Goal: Check status: Check status

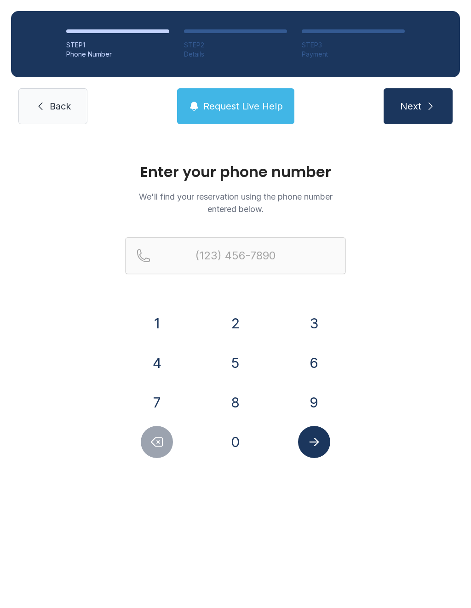
click at [146, 399] on button "7" at bounding box center [157, 403] width 32 height 32
click at [243, 450] on button "0" at bounding box center [236, 442] width 32 height 32
click at [239, 310] on button "2" at bounding box center [236, 323] width 32 height 32
click at [164, 389] on button "7" at bounding box center [157, 403] width 32 height 32
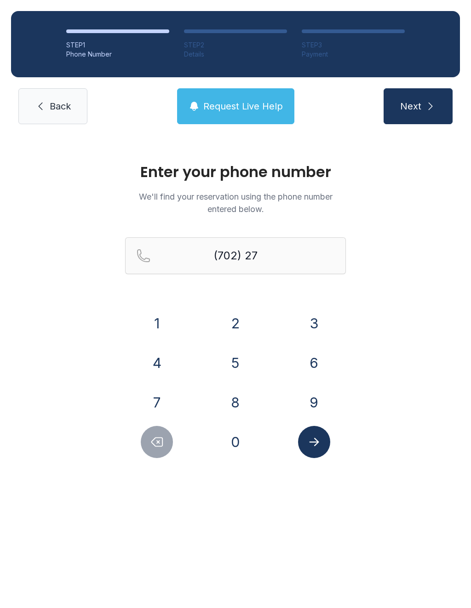
click at [164, 388] on button "7" at bounding box center [157, 403] width 32 height 32
click at [251, 446] on button "0" at bounding box center [236, 442] width 32 height 32
click at [158, 319] on button "1" at bounding box center [157, 323] width 32 height 32
click at [248, 360] on button "5" at bounding box center [236, 363] width 32 height 32
click at [156, 404] on button "7" at bounding box center [157, 403] width 32 height 32
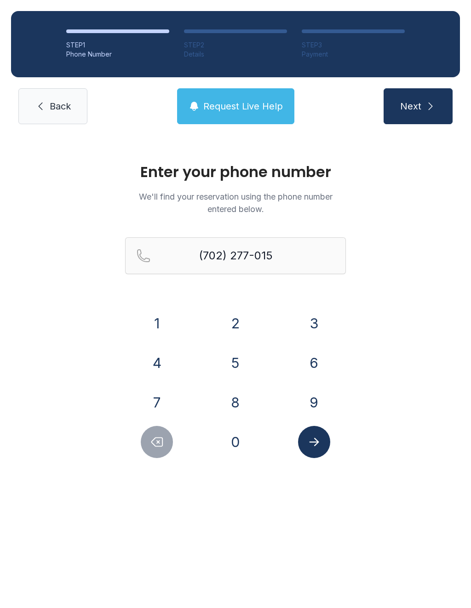
type input "[PHONE_NUMBER]"
click at [310, 452] on button "Submit lookup form" at bounding box center [314, 442] width 32 height 32
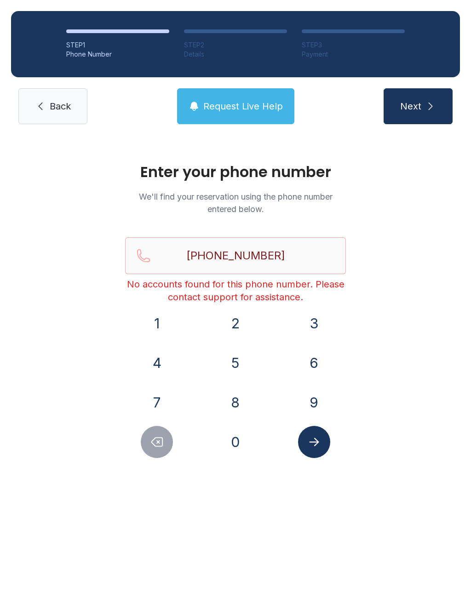
click at [48, 105] on link "Back" at bounding box center [52, 106] width 69 height 36
